Goal: Task Accomplishment & Management: Use online tool/utility

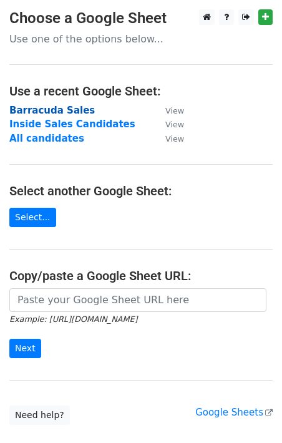
click at [51, 112] on strong "Barracuda Sales" at bounding box center [51, 110] width 85 height 11
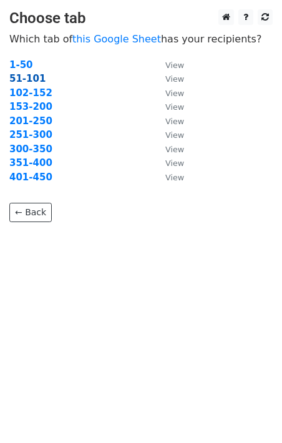
click at [31, 77] on strong "51-101" at bounding box center [27, 78] width 36 height 11
